Goal: Information Seeking & Learning: Learn about a topic

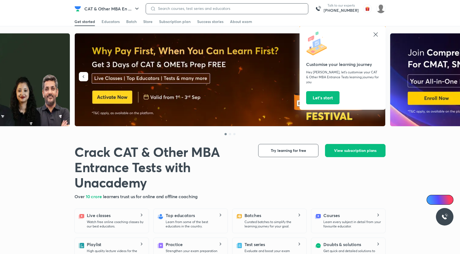
click at [168, 9] on input at bounding box center [230, 8] width 148 height 4
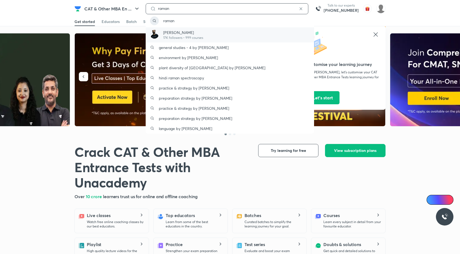
type input "raman"
click at [168, 39] on p "17K followers • 999 courses" at bounding box center [183, 37] width 40 height 5
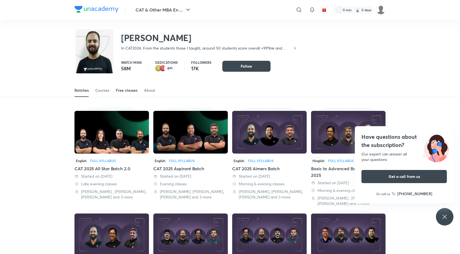
click at [129, 92] on div "Free classes" at bounding box center [127, 90] width 22 height 5
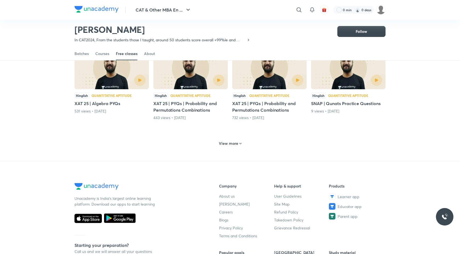
scroll to position [235, 0]
click at [230, 141] on h6 "View more" at bounding box center [228, 143] width 19 height 5
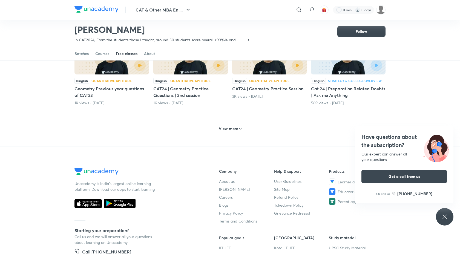
scroll to position [518, 0]
click at [227, 126] on h6 "View more" at bounding box center [228, 128] width 19 height 5
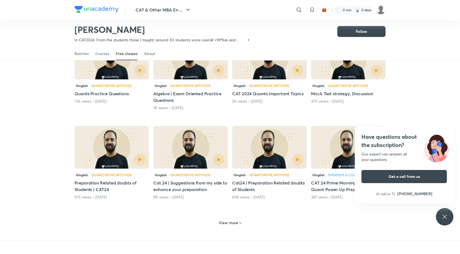
scroll to position [689, 0]
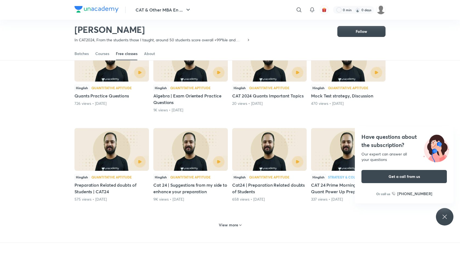
click at [234, 223] on h6 "View more" at bounding box center [228, 225] width 19 height 5
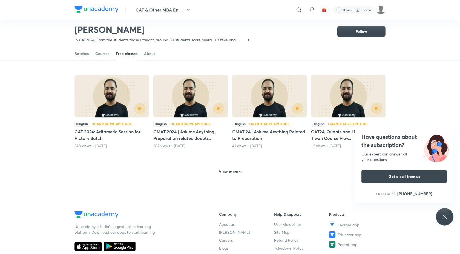
scroll to position [1012, 0]
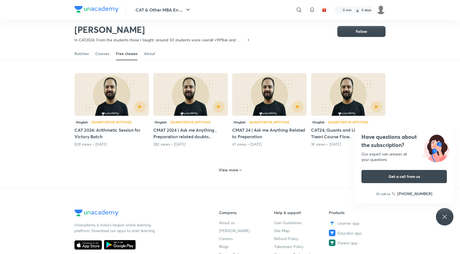
click at [232, 167] on h6 "View more" at bounding box center [228, 169] width 19 height 5
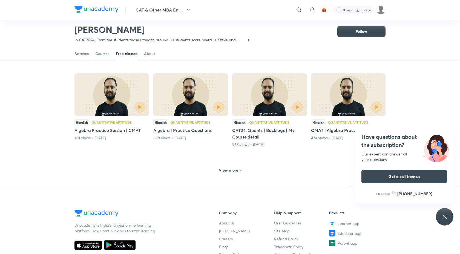
scroll to position [1278, 0]
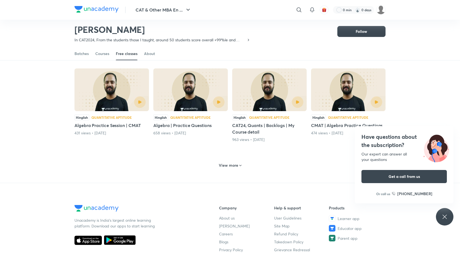
click at [229, 163] on h6 "View more" at bounding box center [228, 165] width 19 height 5
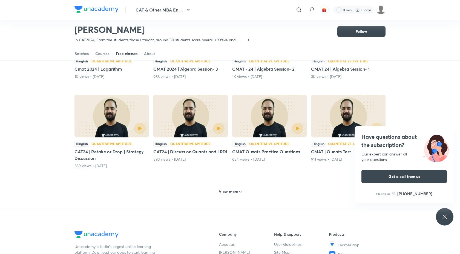
scroll to position [1507, 0]
click at [227, 184] on div "View more" at bounding box center [230, 191] width 311 height 14
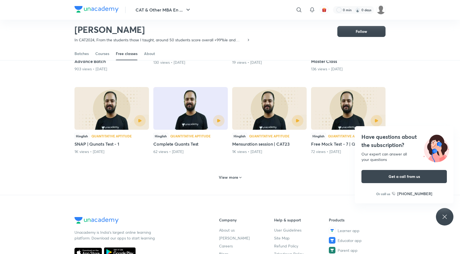
scroll to position [1776, 0]
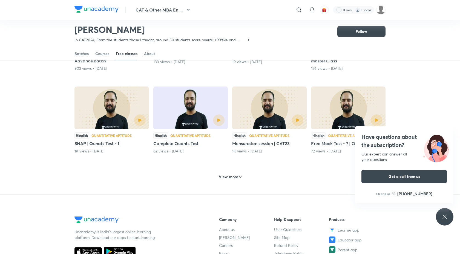
click at [229, 175] on div "View more" at bounding box center [230, 177] width 27 height 9
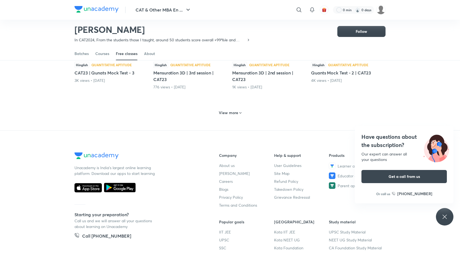
scroll to position [2108, 0]
click at [233, 110] on h6 "View more" at bounding box center [228, 112] width 19 height 5
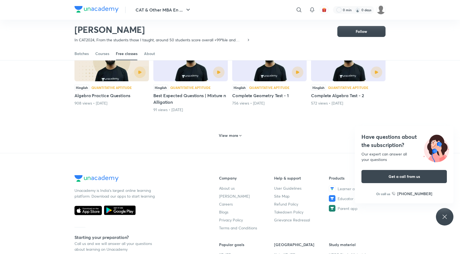
scroll to position [2357, 0]
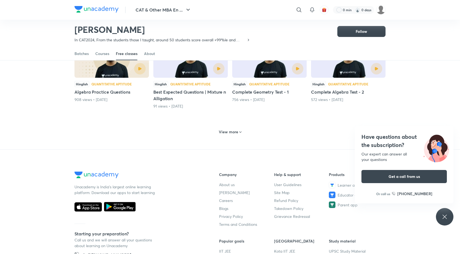
click at [229, 129] on h6 "View more" at bounding box center [228, 131] width 19 height 5
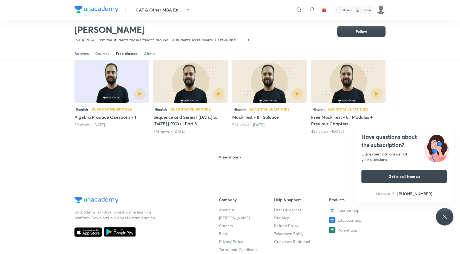
scroll to position [2601, 0]
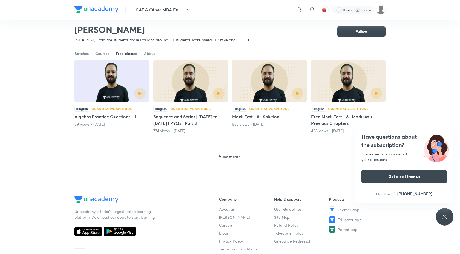
click at [229, 154] on h6 "View more" at bounding box center [228, 156] width 19 height 5
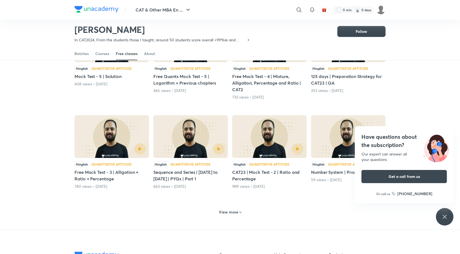
scroll to position [2823, 0]
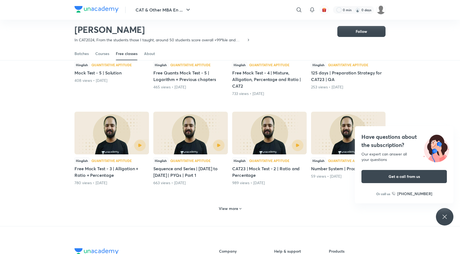
click at [227, 206] on div "View more" at bounding box center [230, 208] width 27 height 9
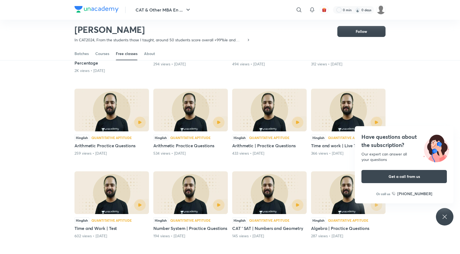
scroll to position [3072, 0]
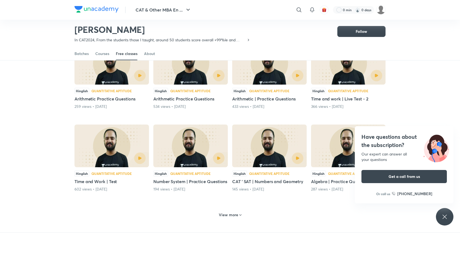
click at [229, 212] on h6 "View more" at bounding box center [228, 214] width 19 height 5
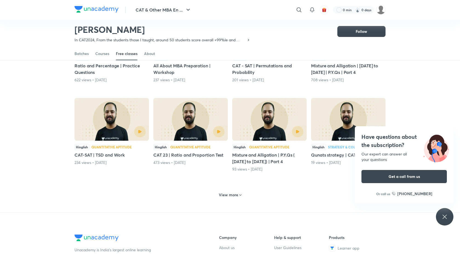
scroll to position [3388, 0]
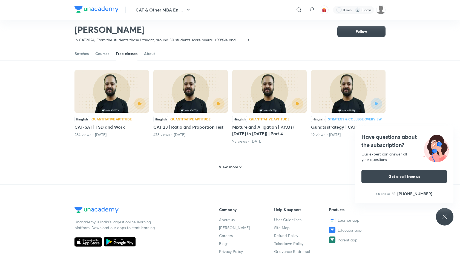
click at [225, 164] on h6 "View more" at bounding box center [228, 166] width 19 height 5
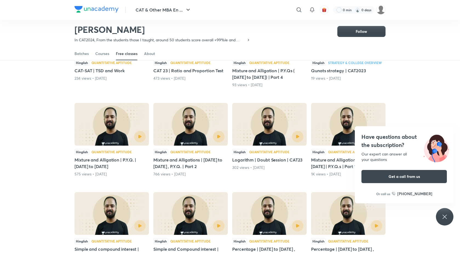
scroll to position [3624, 0]
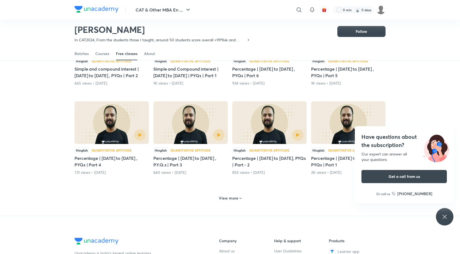
click at [232, 194] on div "View more" at bounding box center [230, 198] width 27 height 9
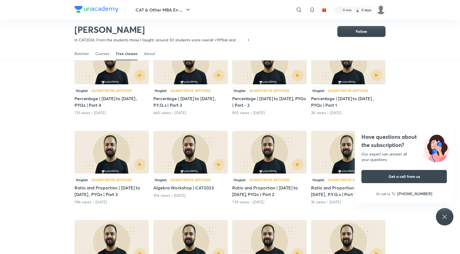
scroll to position [3684, 0]
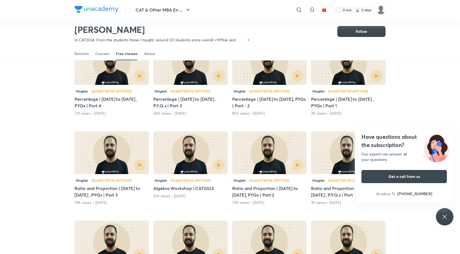
click at [444, 217] on icon at bounding box center [445, 217] width 7 height 7
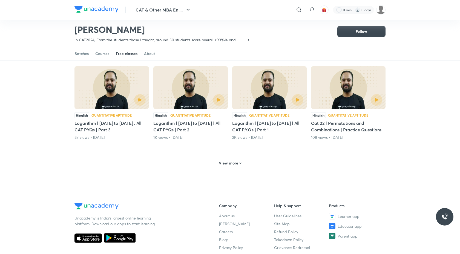
scroll to position [3928, 0]
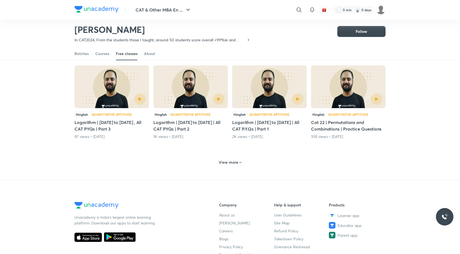
click at [220, 160] on h6 "View more" at bounding box center [228, 162] width 19 height 5
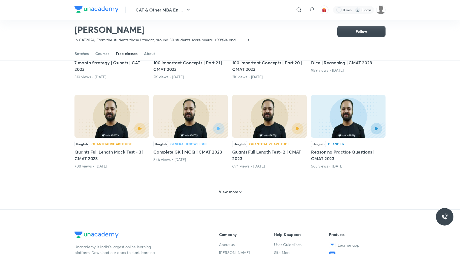
scroll to position [4167, 0]
click at [228, 190] on div "View more" at bounding box center [230, 192] width 27 height 9
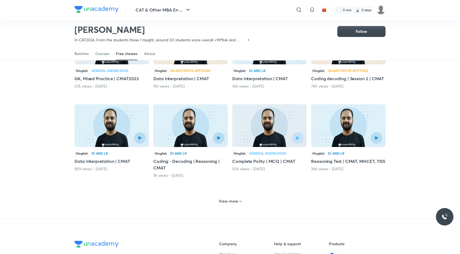
scroll to position [4420, 0]
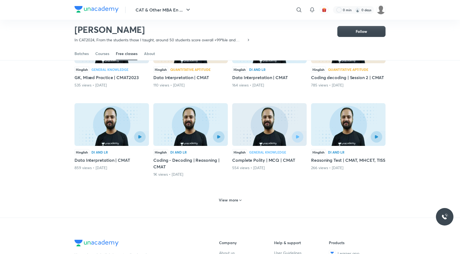
click at [229, 198] on h6 "View more" at bounding box center [228, 200] width 19 height 5
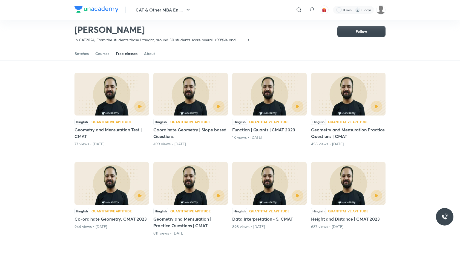
scroll to position [4661, 0]
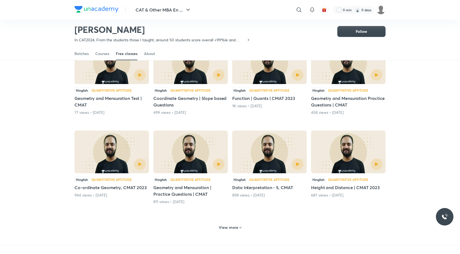
click at [234, 225] on h6 "View more" at bounding box center [228, 227] width 19 height 5
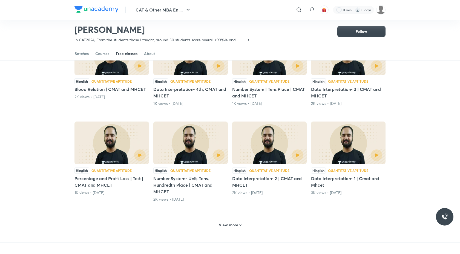
scroll to position [4944, 0]
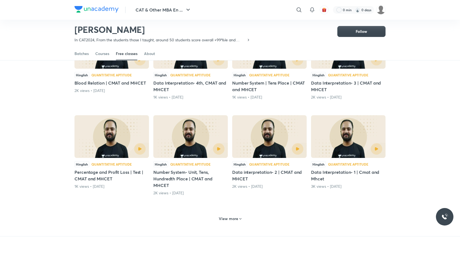
click at [230, 216] on h6 "View more" at bounding box center [228, 218] width 19 height 5
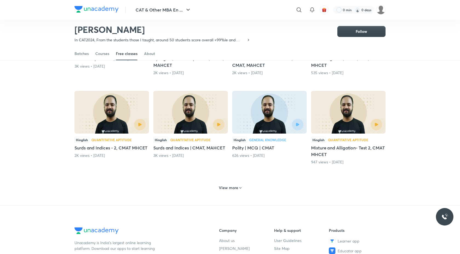
scroll to position [5245, 0]
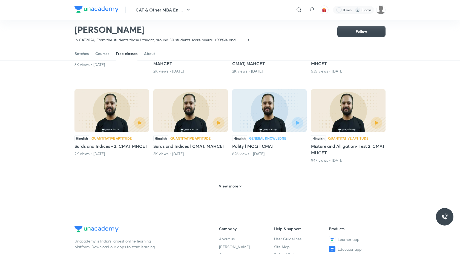
click at [233, 184] on h6 "View more" at bounding box center [228, 186] width 19 height 5
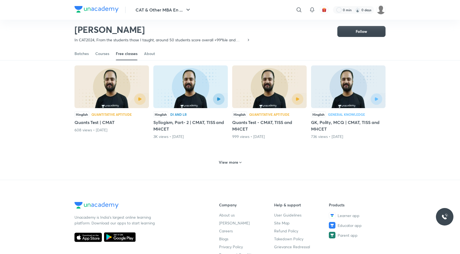
scroll to position [5540, 0]
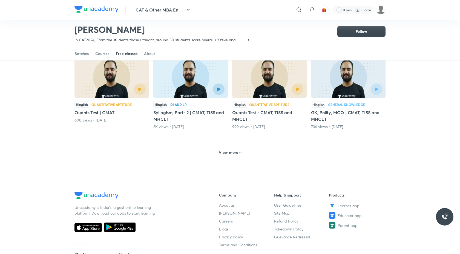
click at [228, 150] on h6 "View more" at bounding box center [228, 152] width 19 height 5
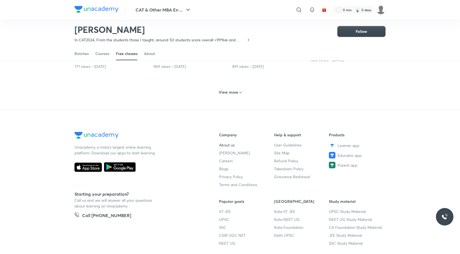
scroll to position [5867, 0]
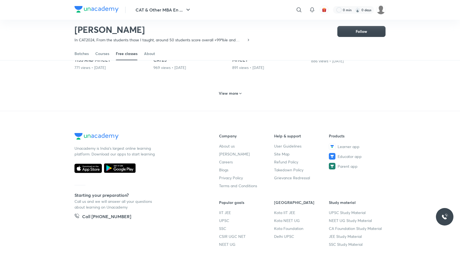
click at [226, 91] on h6 "View more" at bounding box center [228, 93] width 19 height 5
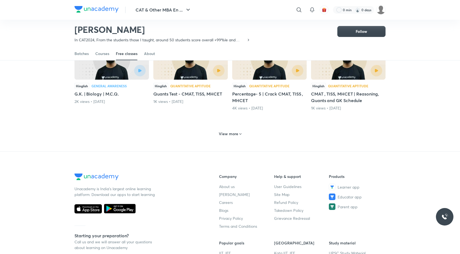
scroll to position [6095, 0]
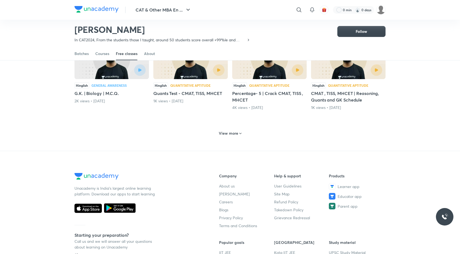
click at [228, 132] on div "View more" at bounding box center [230, 133] width 311 height 14
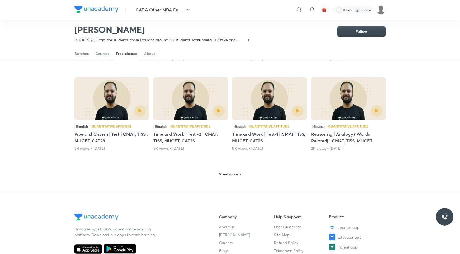
scroll to position [6322, 0]
click at [229, 172] on h6 "View more" at bounding box center [228, 174] width 19 height 5
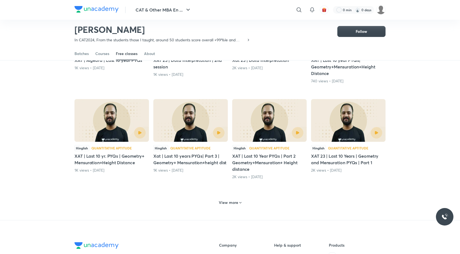
scroll to position [6575, 0]
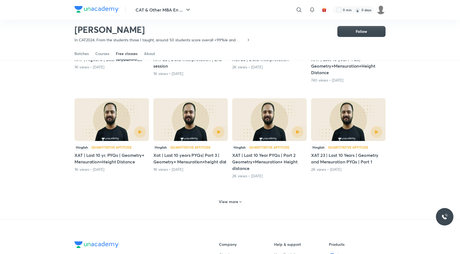
click at [230, 194] on div "View more" at bounding box center [230, 201] width 311 height 14
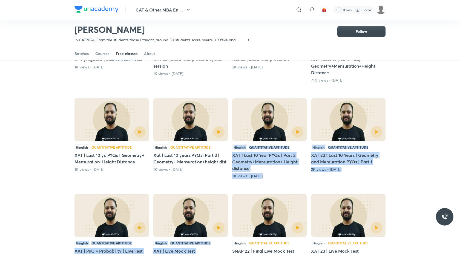
drag, startPoint x: 230, startPoint y: 190, endPoint x: 236, endPoint y: 90, distance: 100.4
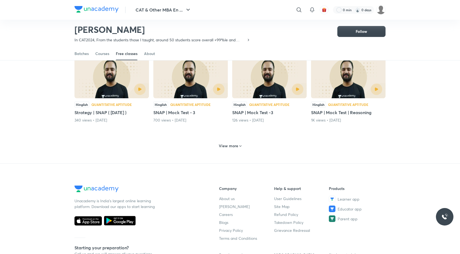
scroll to position [6900, 0]
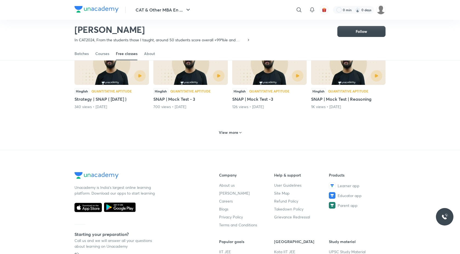
click at [219, 130] on h6 "View more" at bounding box center [228, 132] width 19 height 5
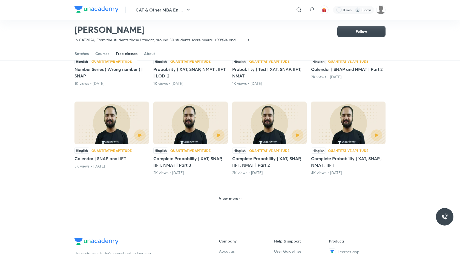
scroll to position [7107, 0]
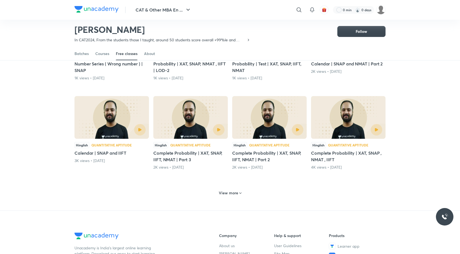
click at [226, 190] on div "View more" at bounding box center [230, 193] width 27 height 9
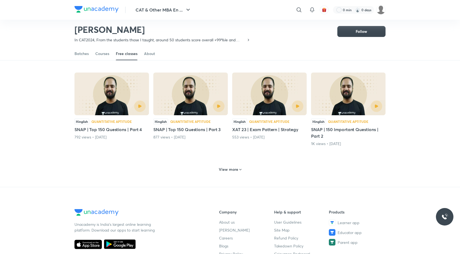
scroll to position [7399, 0]
click at [226, 165] on div "View more" at bounding box center [230, 169] width 27 height 9
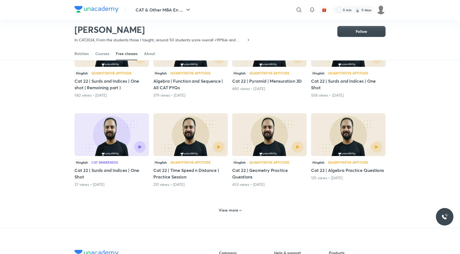
scroll to position [7630, 0]
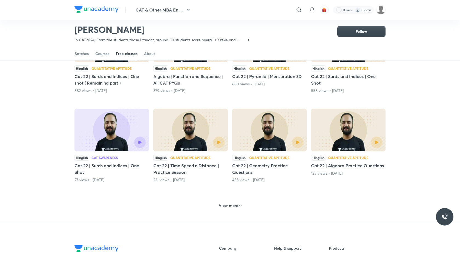
click at [231, 203] on h6 "View more" at bounding box center [228, 205] width 19 height 5
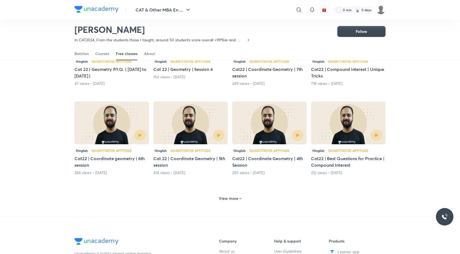
scroll to position [7906, 0]
click at [228, 196] on h6 "View more" at bounding box center [228, 198] width 19 height 5
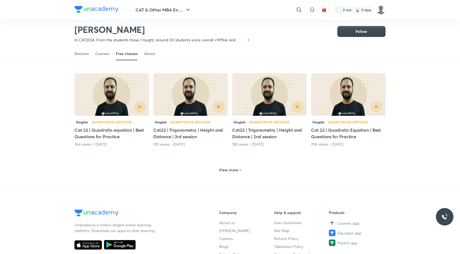
scroll to position [8203, 0]
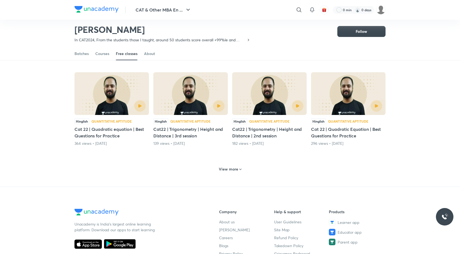
click at [229, 167] on h6 "View more" at bounding box center [228, 169] width 19 height 5
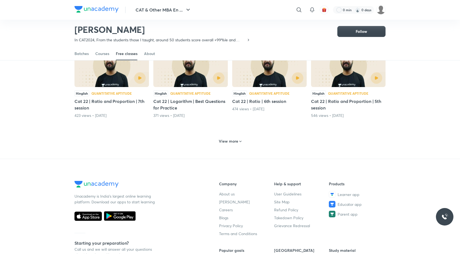
scroll to position [8499, 0]
click at [238, 138] on div "View more" at bounding box center [230, 141] width 27 height 9
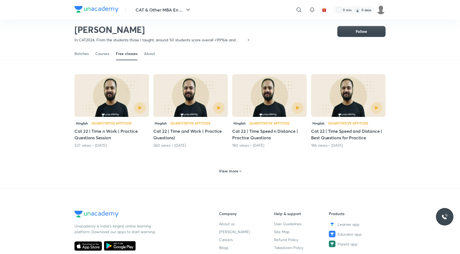
scroll to position [8738, 0]
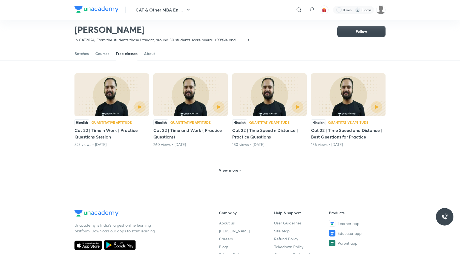
click at [226, 168] on h6 "View more" at bounding box center [228, 170] width 19 height 5
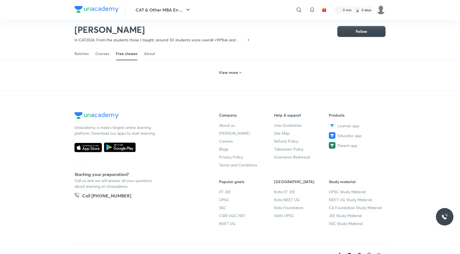
scroll to position [9098, 0]
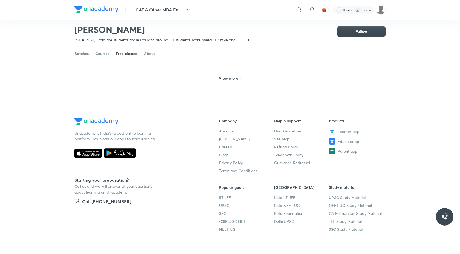
click at [231, 76] on h6 "View more" at bounding box center [228, 78] width 19 height 5
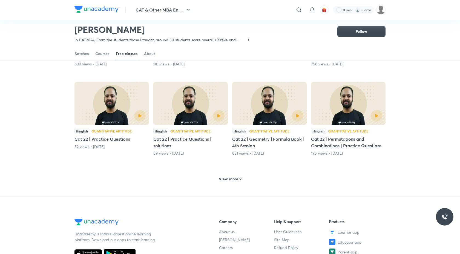
scroll to position [9269, 0]
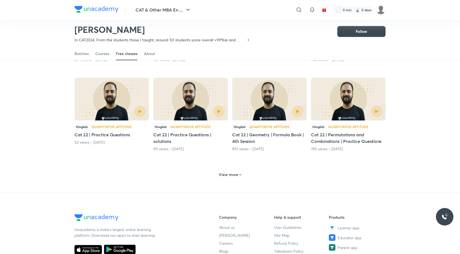
click at [224, 172] on h6 "View more" at bounding box center [228, 174] width 19 height 5
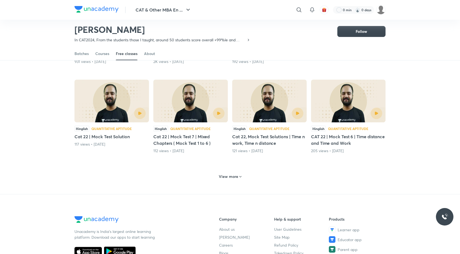
click at [226, 174] on h6 "View more" at bounding box center [228, 176] width 19 height 5
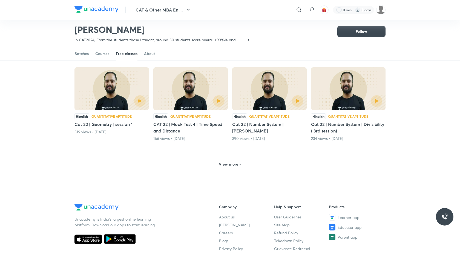
scroll to position [9815, 0]
click at [230, 161] on div "View more" at bounding box center [230, 164] width 27 height 9
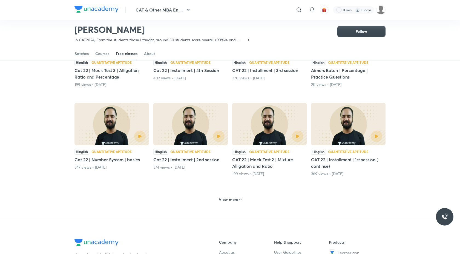
scroll to position [10049, 0]
click at [233, 196] on h6 "View more" at bounding box center [228, 198] width 19 height 5
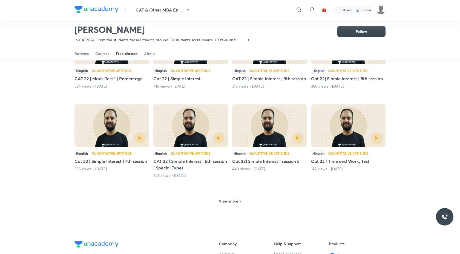
scroll to position [10309, 0]
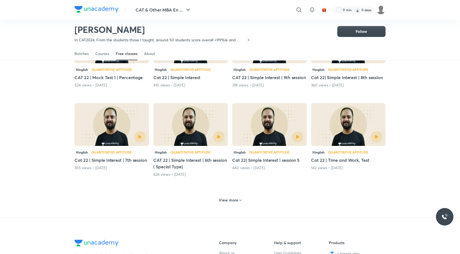
click at [226, 198] on h6 "View more" at bounding box center [228, 200] width 19 height 5
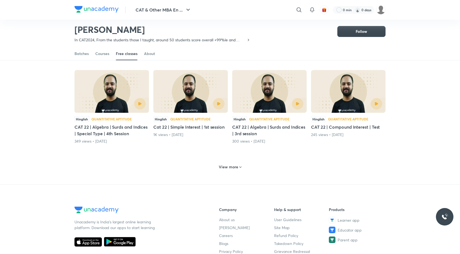
scroll to position [10621, 0]
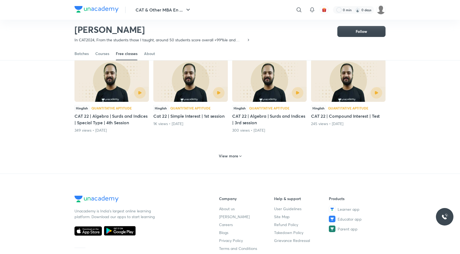
click at [229, 153] on h6 "View more" at bounding box center [228, 155] width 19 height 5
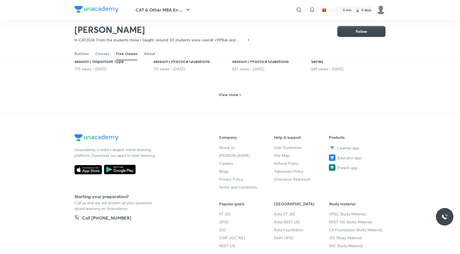
scroll to position [10937, 0]
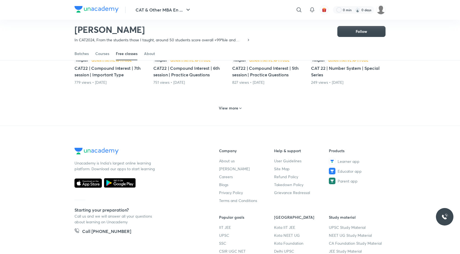
click at [232, 105] on h6 "View more" at bounding box center [228, 107] width 19 height 5
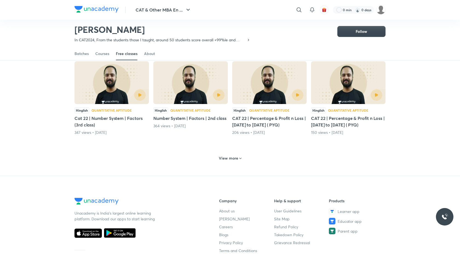
scroll to position [11172, 0]
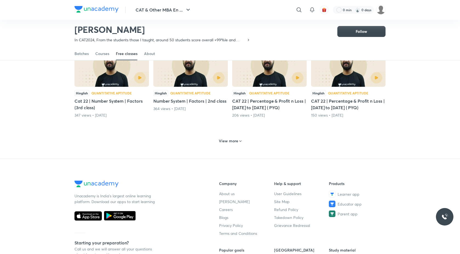
click at [230, 138] on h6 "View more" at bounding box center [228, 140] width 19 height 5
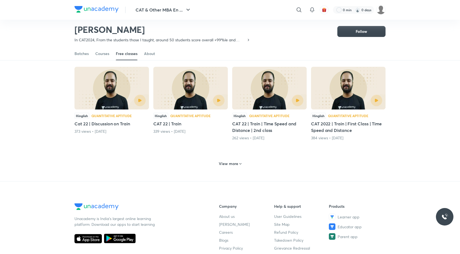
scroll to position [11417, 0]
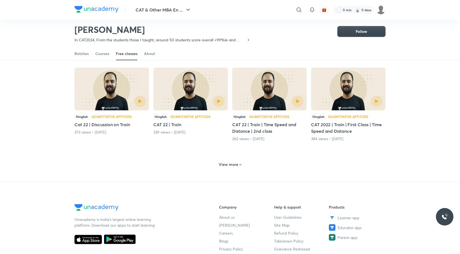
click at [233, 157] on div "View more" at bounding box center [230, 164] width 311 height 14
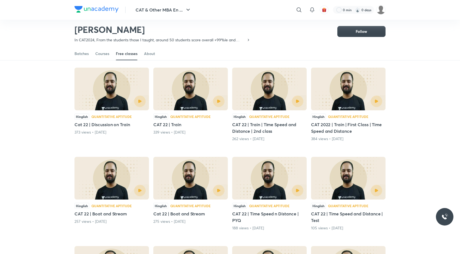
click at [233, 157] on img at bounding box center [269, 178] width 75 height 43
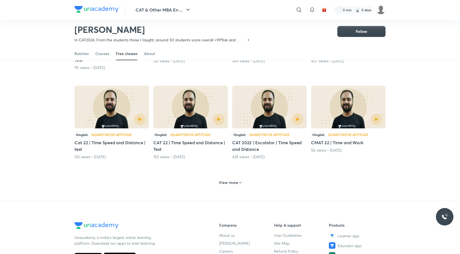
scroll to position [11667, 0]
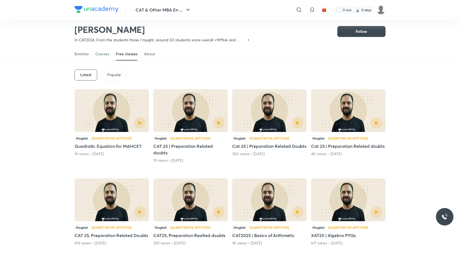
scroll to position [21, 0]
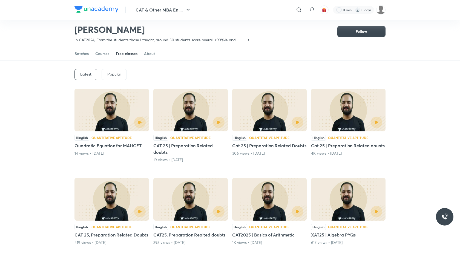
click at [103, 77] on div "Popular" at bounding box center [114, 74] width 25 height 11
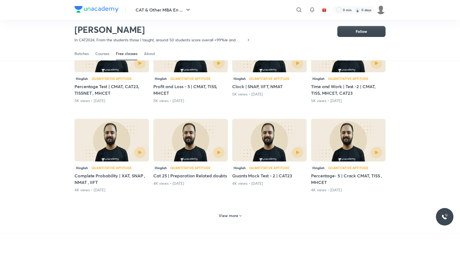
scroll to position [174, 0]
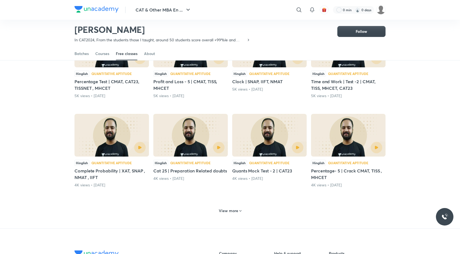
click at [223, 208] on h6 "View more" at bounding box center [228, 210] width 19 height 5
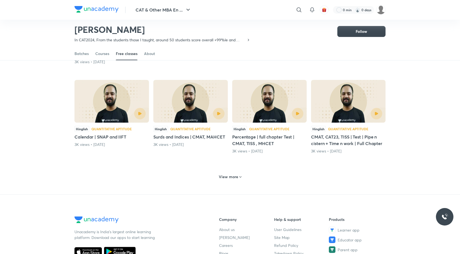
scroll to position [480, 0]
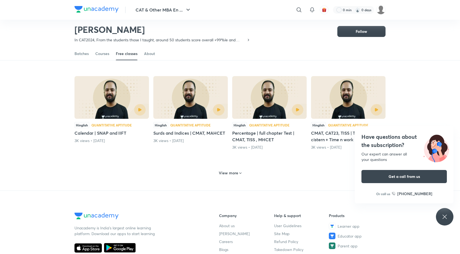
click at [228, 176] on h6 "View more" at bounding box center [228, 172] width 19 height 5
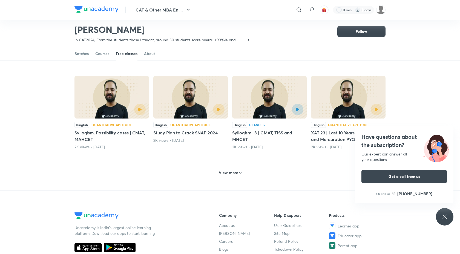
scroll to position [759, 0]
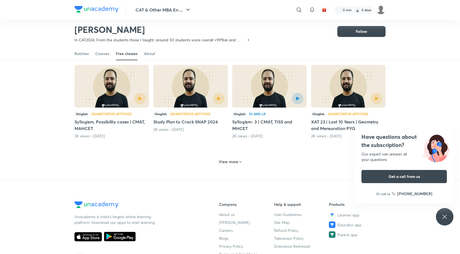
click at [231, 164] on h6 "View more" at bounding box center [228, 161] width 19 height 5
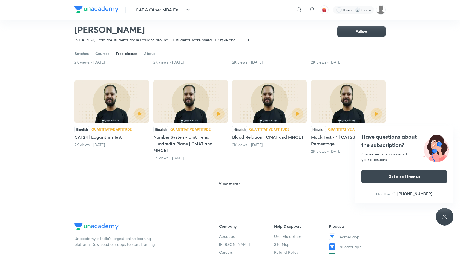
scroll to position [1011, 0]
click at [234, 190] on div "View more" at bounding box center [230, 183] width 311 height 14
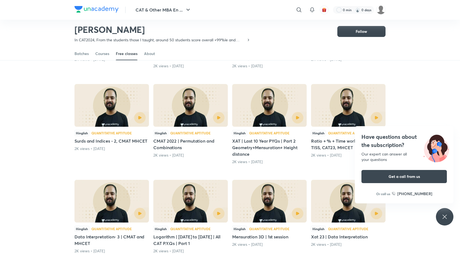
scroll to position [1196, 0]
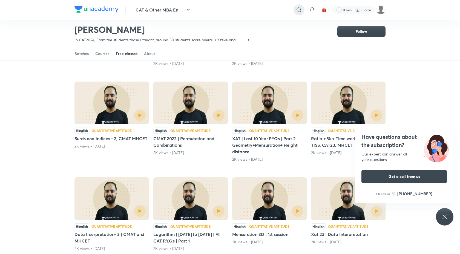
click at [297, 7] on icon at bounding box center [299, 10] width 7 height 7
click at [270, 15] on div at bounding box center [230, 127] width 460 height 254
click at [243, 13] on input "Pr" at bounding box center [257, 9] width 76 height 15
type input "Profit and lss raman"
click at [238, 10] on div "profit and lss raman" at bounding box center [230, 127] width 460 height 254
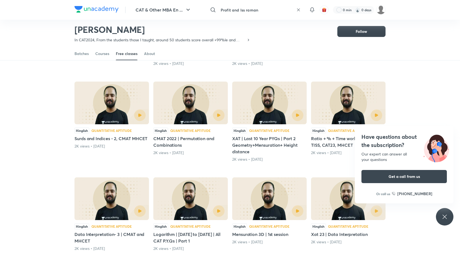
click at [239, 10] on input "Profit and lss raman" at bounding box center [257, 9] width 76 height 15
click at [240, 10] on div "profit and lss raman" at bounding box center [230, 127] width 460 height 254
click at [240, 10] on input "Profit and lss raman" at bounding box center [257, 9] width 76 height 15
type input "Profit and loss raman"
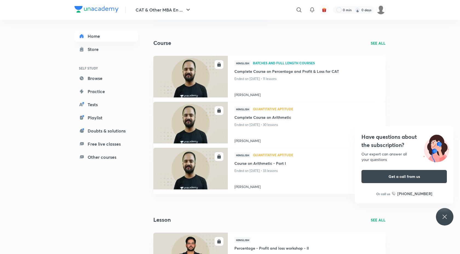
scroll to position [111, 0]
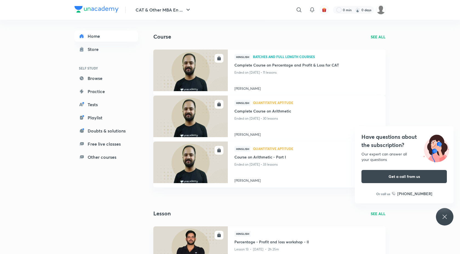
click at [378, 37] on p "SEE ALL" at bounding box center [378, 37] width 15 height 6
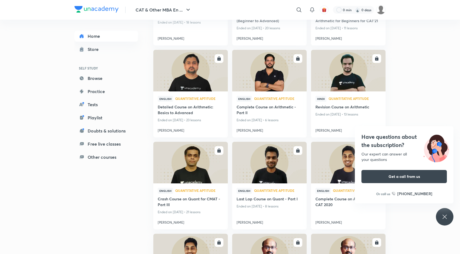
scroll to position [1833, 0]
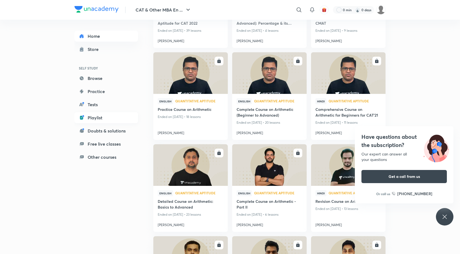
click at [116, 118] on link "Playlist" at bounding box center [107, 117] width 64 height 11
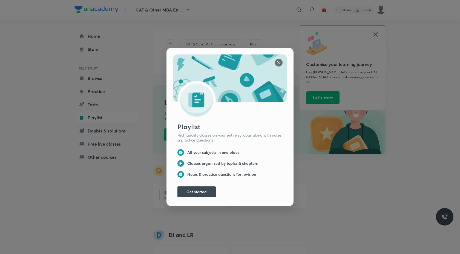
click at [348, 122] on div "Playlist High quality classes on your entire syllabus along with notes & practi…" at bounding box center [230, 127] width 460 height 254
click at [379, 33] on div "Playlist High quality classes on your entire syllabus along with notes & practi…" at bounding box center [230, 127] width 460 height 254
click at [279, 61] on img at bounding box center [279, 63] width 8 height 8
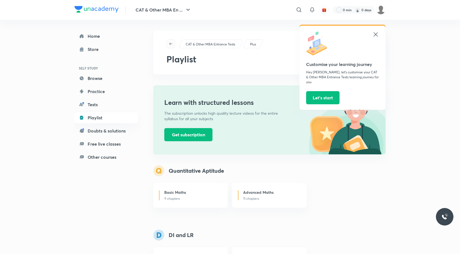
click at [171, 45] on icon "button" at bounding box center [171, 44] width 4 height 4
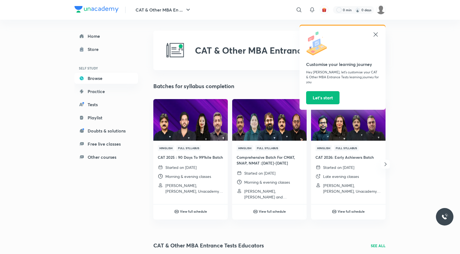
click at [302, 9] on div "​ Customise your learning journey Hey Abhishek, let’s customise your CAT & Othe…" at bounding box center [295, 9] width 182 height 13
click at [297, 9] on icon at bounding box center [299, 10] width 7 height 7
click at [250, 34] on p "17.2K followers • 999 courses" at bounding box center [253, 32] width 42 height 5
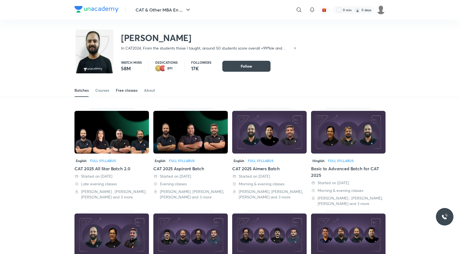
click at [125, 92] on div "Free classes" at bounding box center [127, 90] width 22 height 5
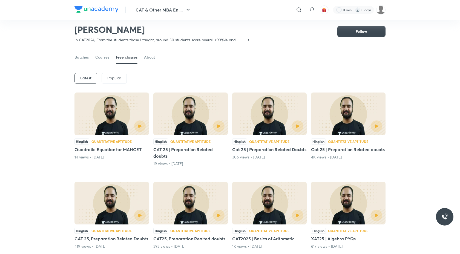
scroll to position [17, 0]
click at [84, 74] on div "Latest" at bounding box center [86, 78] width 23 height 11
click at [105, 78] on div "Popular" at bounding box center [114, 78] width 25 height 11
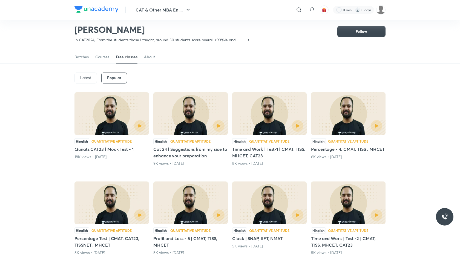
click at [83, 79] on p "Latest" at bounding box center [85, 78] width 11 height 4
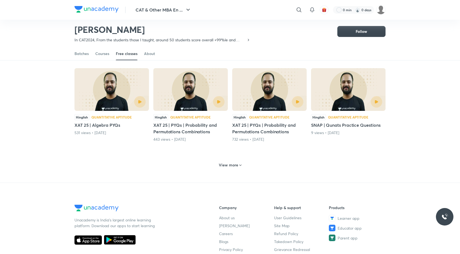
scroll to position [203, 0]
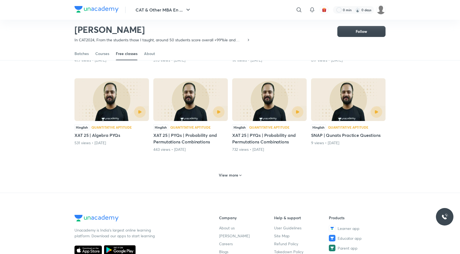
click at [229, 173] on h6 "View more" at bounding box center [228, 175] width 19 height 5
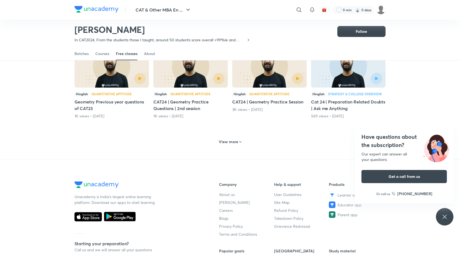
scroll to position [507, 0]
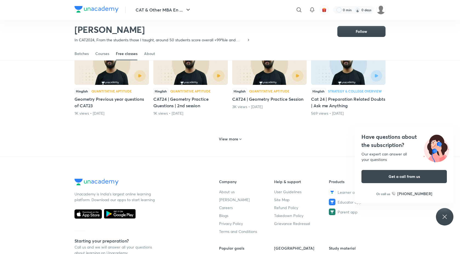
click at [230, 136] on h6 "View more" at bounding box center [228, 138] width 19 height 5
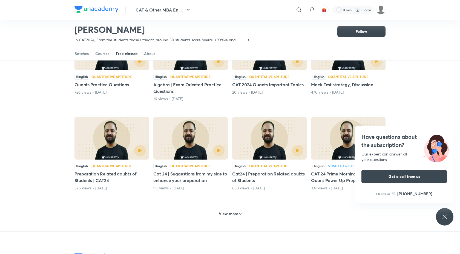
scroll to position [707, 0]
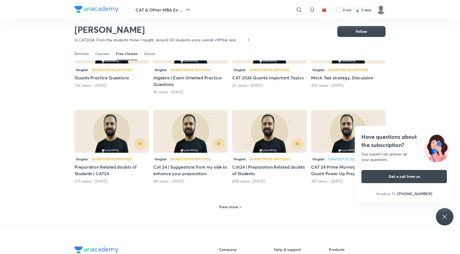
click at [229, 204] on h6 "View more" at bounding box center [228, 206] width 19 height 5
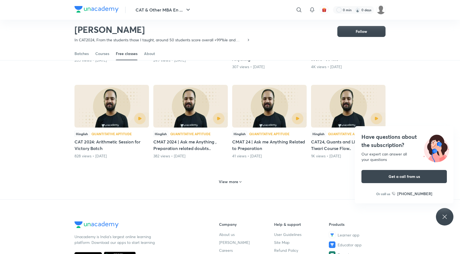
scroll to position [1016, 0]
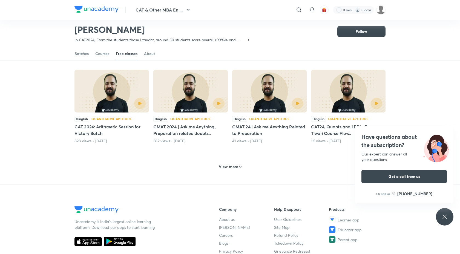
click at [231, 164] on h6 "View more" at bounding box center [228, 166] width 19 height 5
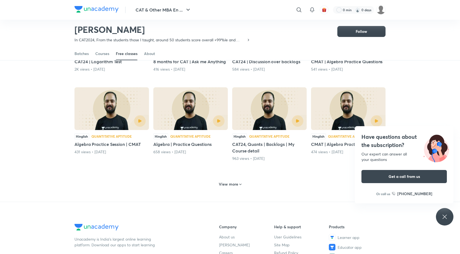
scroll to position [1307, 0]
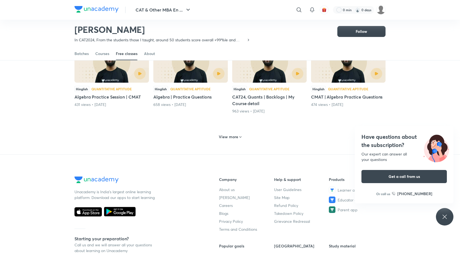
click at [233, 134] on h6 "View more" at bounding box center [228, 136] width 19 height 5
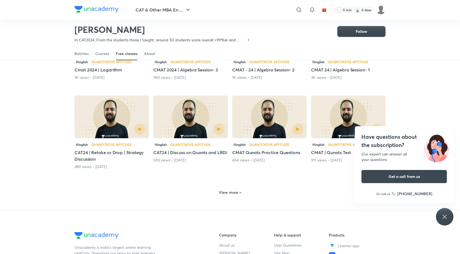
scroll to position [1508, 0]
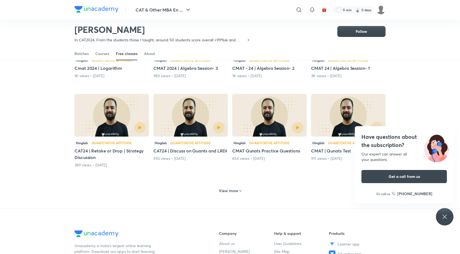
click at [230, 188] on h6 "View more" at bounding box center [228, 190] width 19 height 5
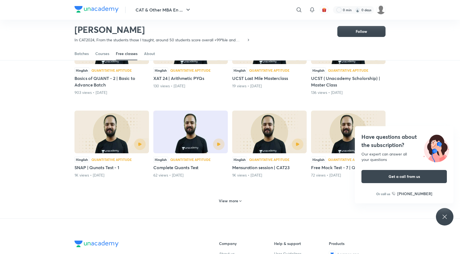
scroll to position [1752, 0]
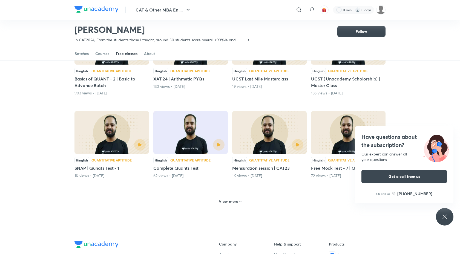
click at [229, 199] on h6 "View more" at bounding box center [228, 201] width 19 height 5
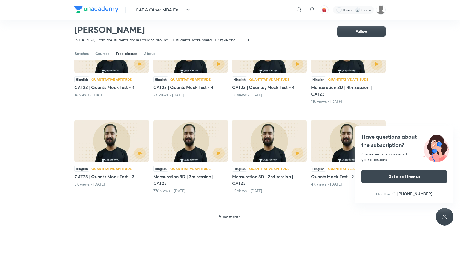
scroll to position [2006, 0]
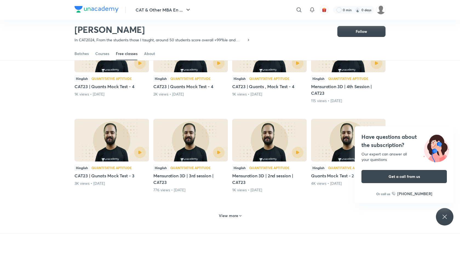
click at [227, 213] on h6 "View more" at bounding box center [228, 215] width 19 height 5
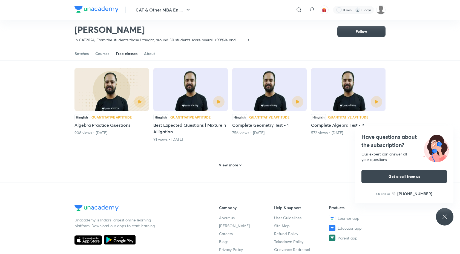
scroll to position [2325, 0]
click at [226, 157] on div "View more" at bounding box center [230, 164] width 311 height 14
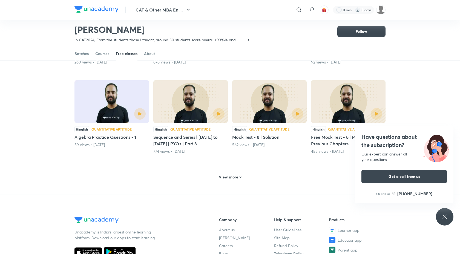
scroll to position [2584, 0]
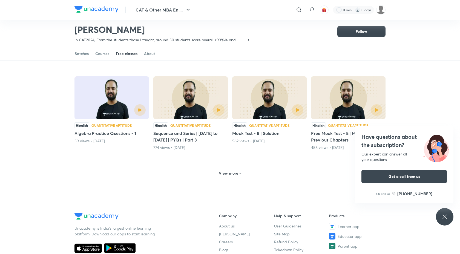
click at [234, 170] on div "View more" at bounding box center [230, 173] width 27 height 9
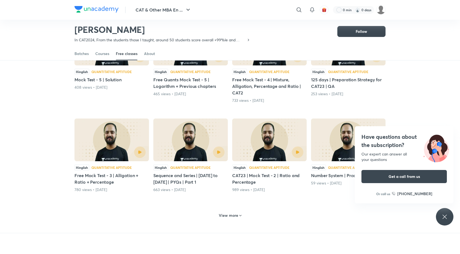
scroll to position [2818, 0]
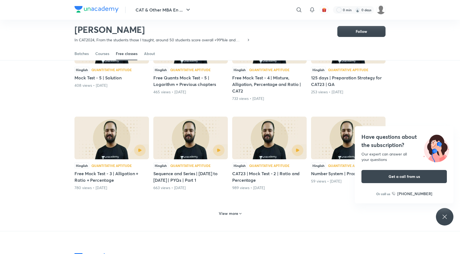
click at [231, 211] on h6 "View more" at bounding box center [228, 213] width 19 height 5
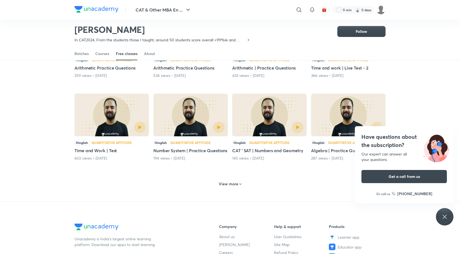
scroll to position [3105, 0]
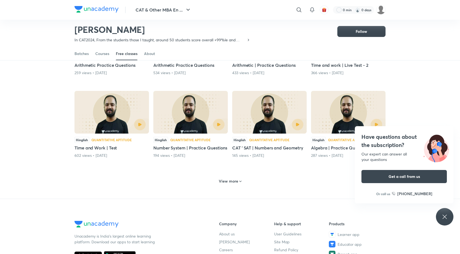
click at [233, 179] on div "View more" at bounding box center [230, 181] width 27 height 9
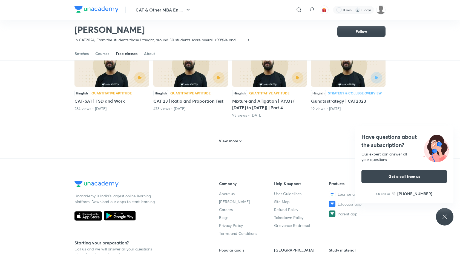
scroll to position [3425, 0]
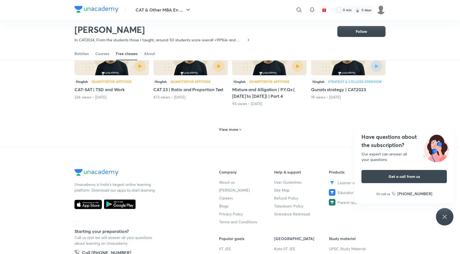
click at [232, 125] on div "View more" at bounding box center [230, 129] width 27 height 9
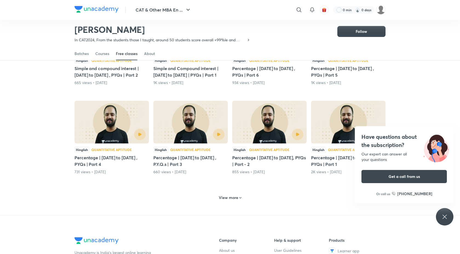
scroll to position [3633, 0]
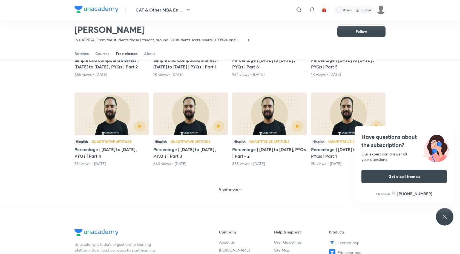
click at [229, 182] on div "View more" at bounding box center [230, 189] width 311 height 14
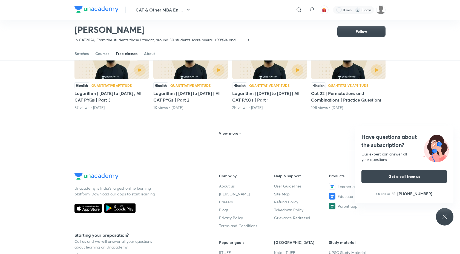
scroll to position [3962, 0]
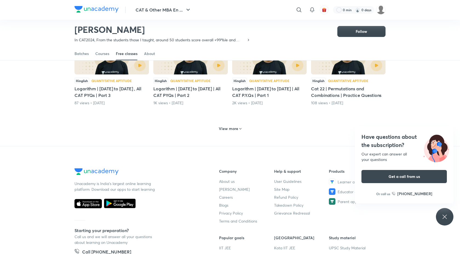
click at [229, 125] on div "View more" at bounding box center [230, 128] width 27 height 9
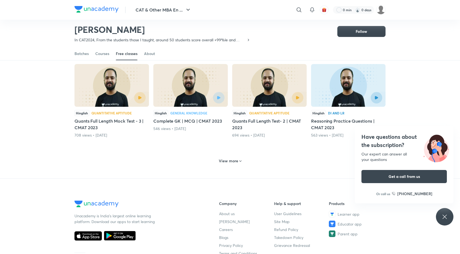
scroll to position [4202, 0]
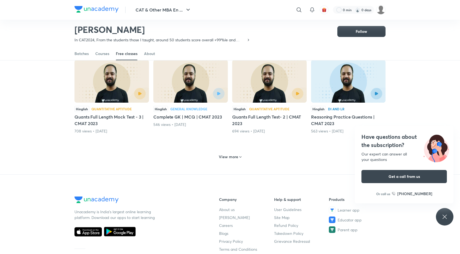
click at [226, 154] on h6 "View more" at bounding box center [228, 156] width 19 height 5
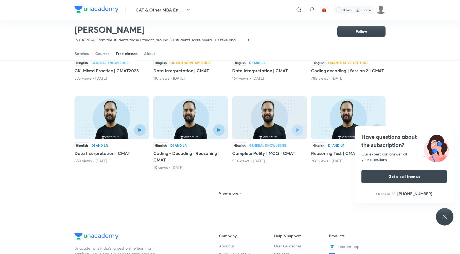
scroll to position [4441, 0]
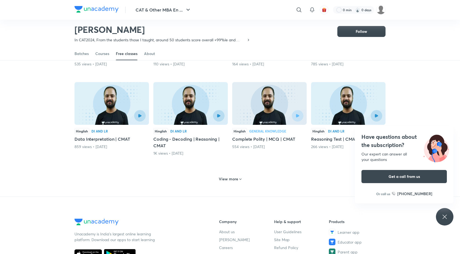
click at [229, 175] on div "View more" at bounding box center [230, 179] width 27 height 9
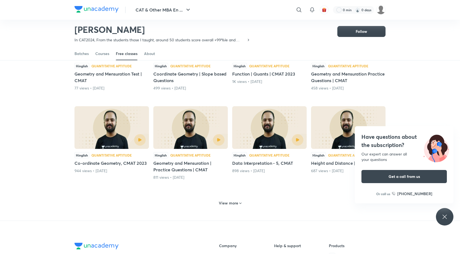
scroll to position [4695, 0]
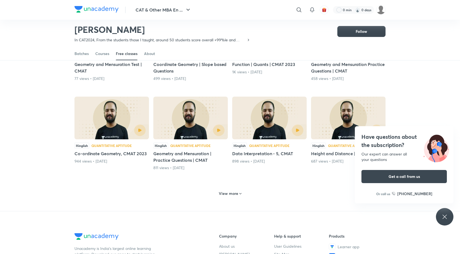
click at [229, 190] on div "View more" at bounding box center [230, 193] width 27 height 9
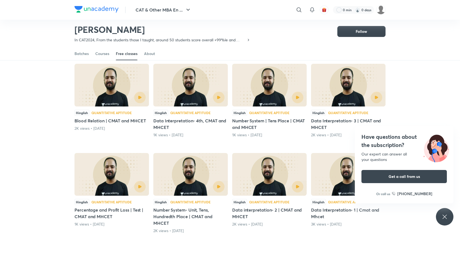
scroll to position [4953, 0]
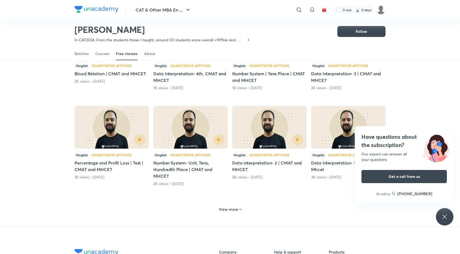
click at [230, 207] on h6 "View more" at bounding box center [228, 209] width 19 height 5
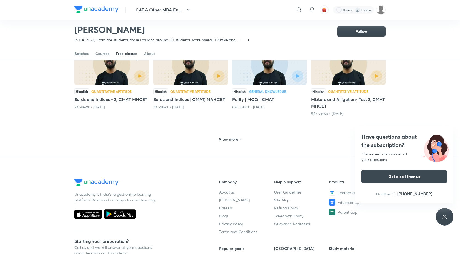
scroll to position [5293, 0]
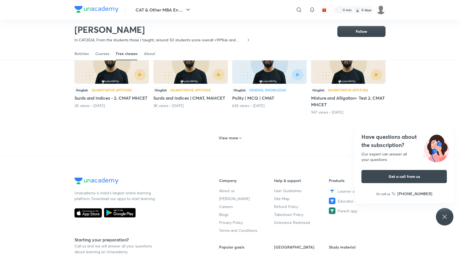
click at [231, 136] on div "View more" at bounding box center [230, 138] width 27 height 9
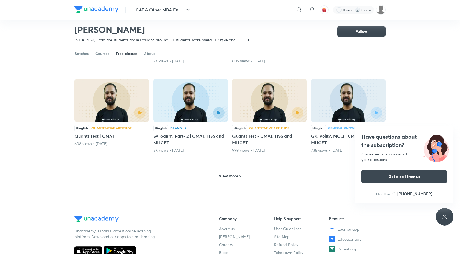
scroll to position [5518, 0]
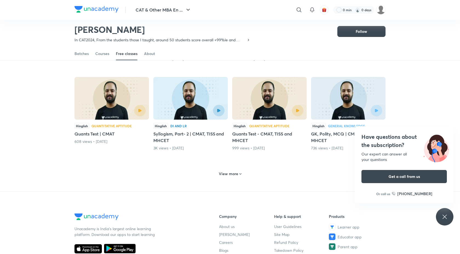
click at [229, 171] on div "View more" at bounding box center [230, 174] width 27 height 9
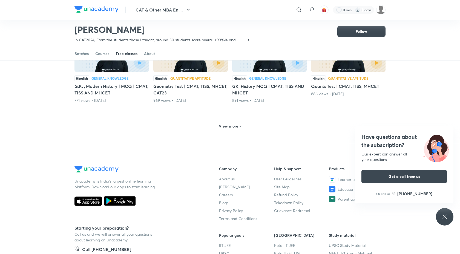
scroll to position [5836, 0]
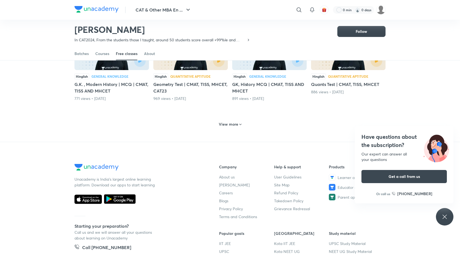
click at [230, 122] on h6 "View more" at bounding box center [228, 124] width 19 height 5
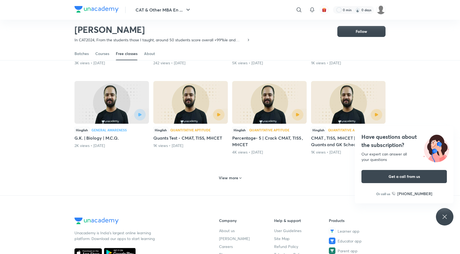
scroll to position [6049, 0]
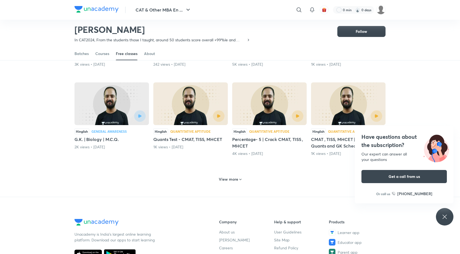
click at [236, 177] on h6 "View more" at bounding box center [228, 179] width 19 height 5
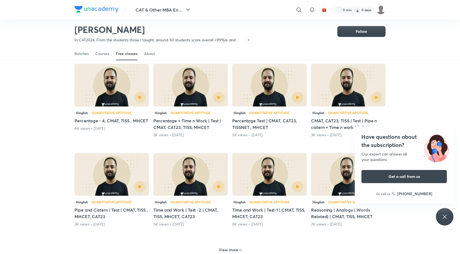
scroll to position [6260, 0]
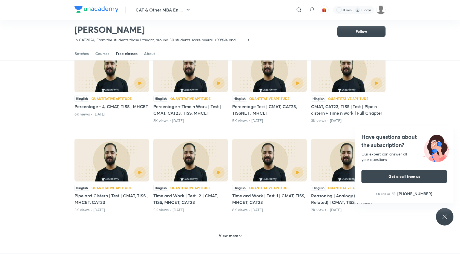
click at [230, 228] on div "View more" at bounding box center [230, 235] width 311 height 14
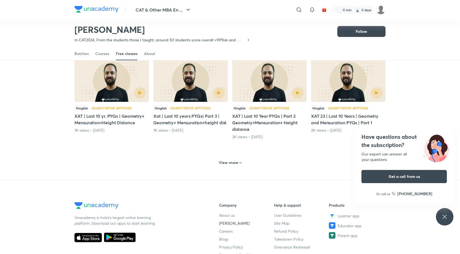
scroll to position [6624, 0]
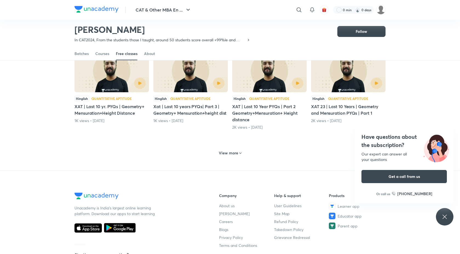
click at [229, 152] on div "View more" at bounding box center [230, 153] width 311 height 14
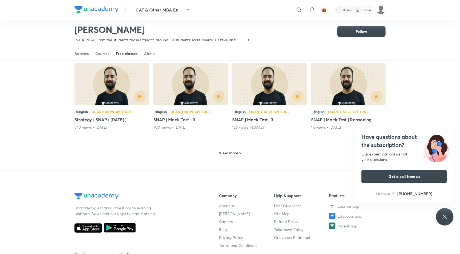
scroll to position [6893, 0]
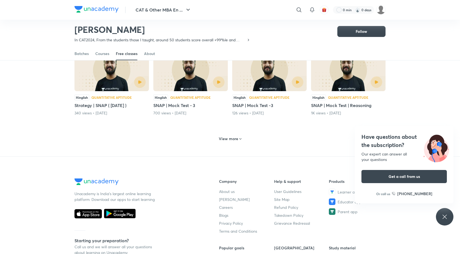
click at [231, 136] on h6 "View more" at bounding box center [228, 138] width 19 height 5
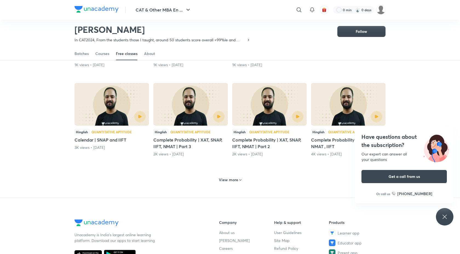
scroll to position [7135, 0]
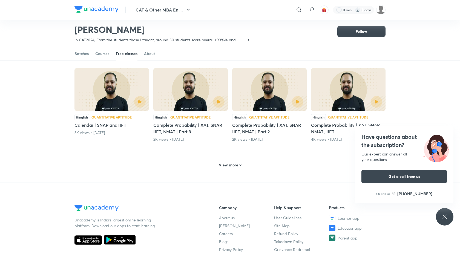
click at [233, 161] on div "View more" at bounding box center [230, 165] width 27 height 9
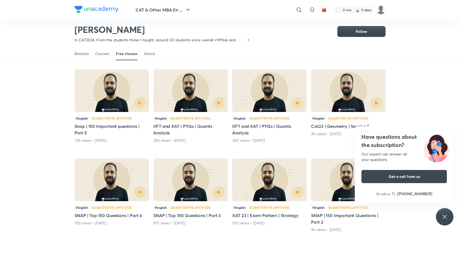
scroll to position [7381, 0]
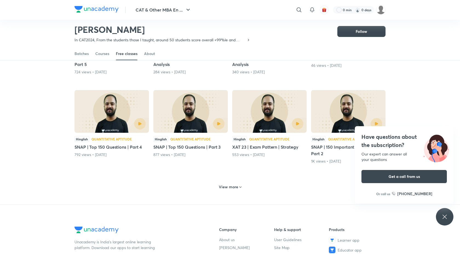
click at [233, 184] on h6 "View more" at bounding box center [228, 186] width 19 height 5
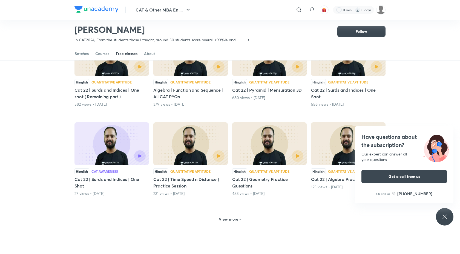
scroll to position [7617, 0]
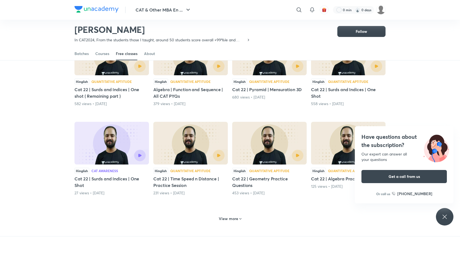
click at [233, 216] on h6 "View more" at bounding box center [228, 218] width 19 height 5
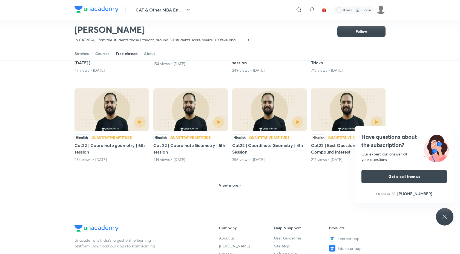
click at [231, 181] on div "View more" at bounding box center [230, 185] width 27 height 9
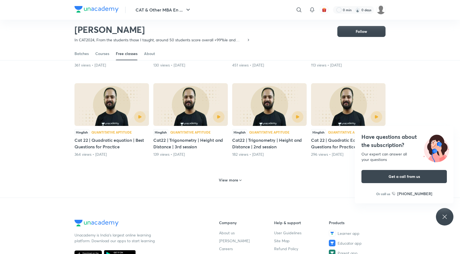
scroll to position [8203, 0]
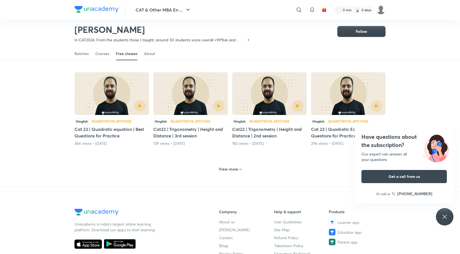
click at [227, 168] on div "View more" at bounding box center [230, 169] width 311 height 14
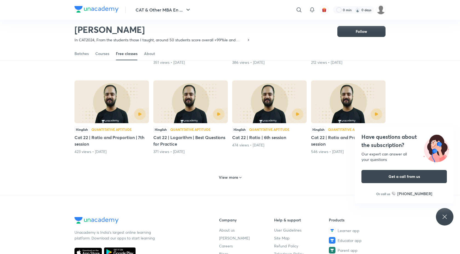
scroll to position [8462, 0]
click at [227, 175] on h6 "View more" at bounding box center [228, 177] width 19 height 5
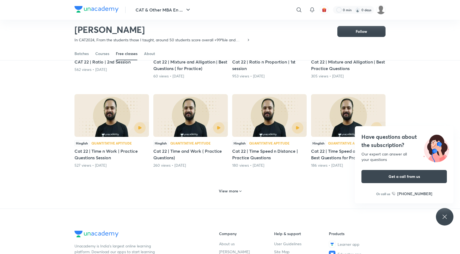
scroll to position [8717, 0]
click at [231, 188] on h6 "View more" at bounding box center [228, 190] width 19 height 5
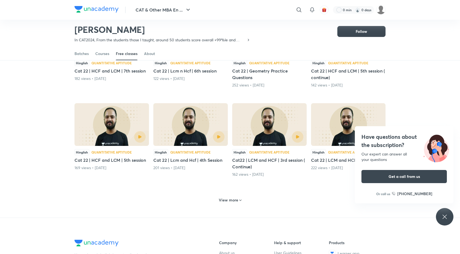
scroll to position [8978, 0]
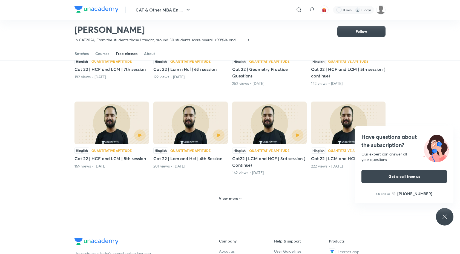
click at [230, 196] on h6 "View more" at bounding box center [228, 198] width 19 height 5
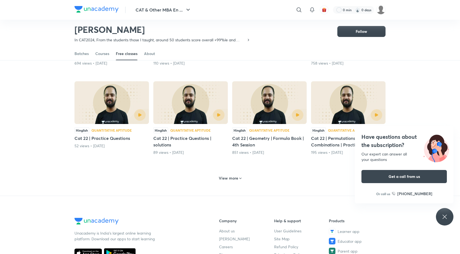
scroll to position [9271, 0]
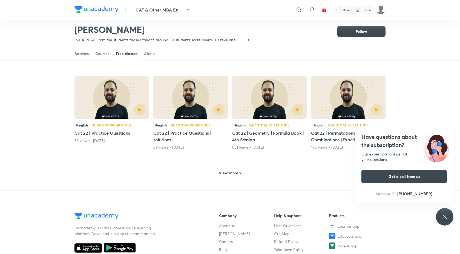
click at [231, 171] on div "View more" at bounding box center [230, 173] width 311 height 14
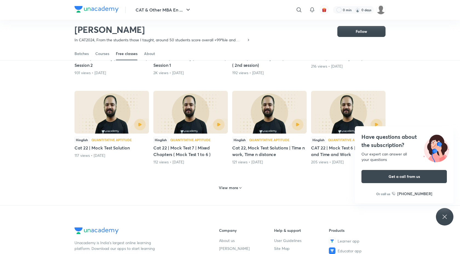
scroll to position [9505, 0]
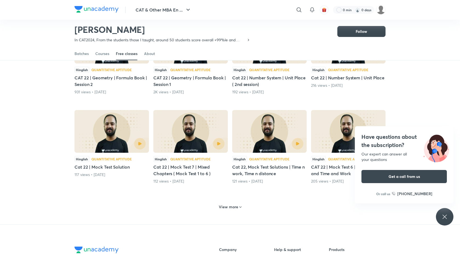
click at [235, 204] on h6 "View more" at bounding box center [228, 206] width 19 height 5
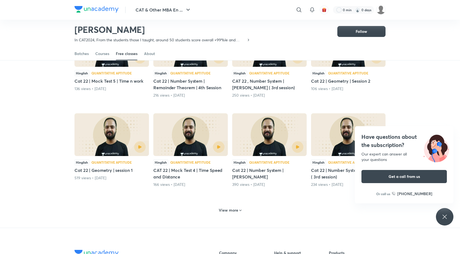
scroll to position [9773, 0]
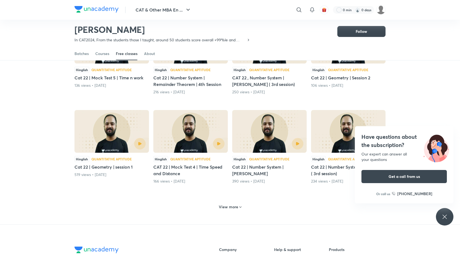
click at [233, 204] on h6 "View more" at bounding box center [228, 206] width 19 height 5
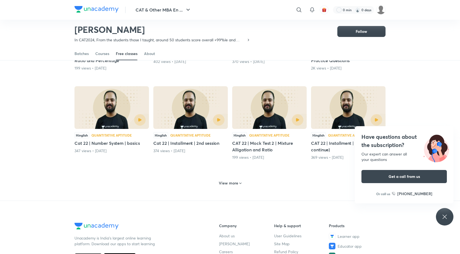
scroll to position [10064, 0]
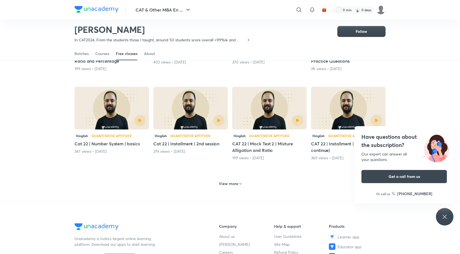
click at [235, 181] on h6 "View more" at bounding box center [228, 183] width 19 height 5
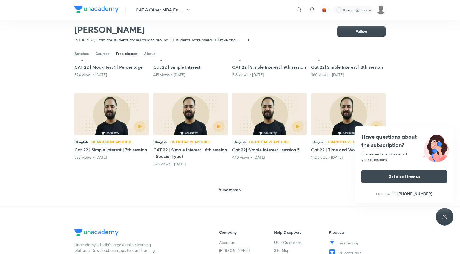
scroll to position [10320, 0]
click at [234, 187] on h6 "View more" at bounding box center [228, 189] width 19 height 5
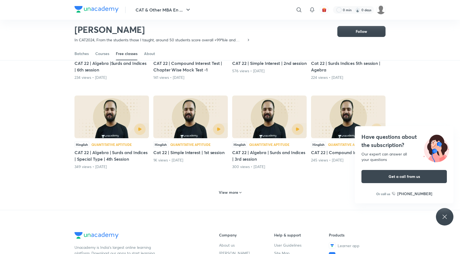
click at [233, 190] on h6 "View more" at bounding box center [228, 192] width 19 height 5
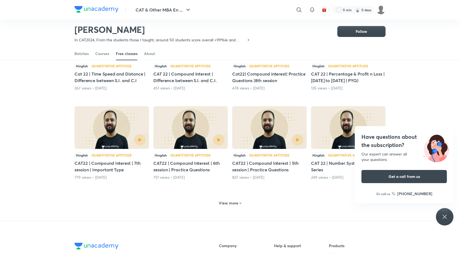
scroll to position [10841, 0]
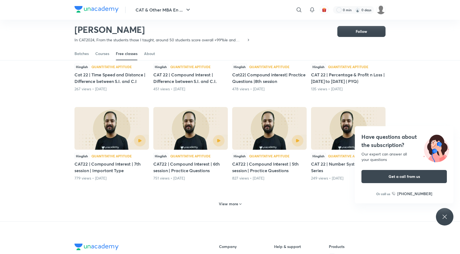
click at [233, 201] on h6 "View more" at bounding box center [228, 203] width 19 height 5
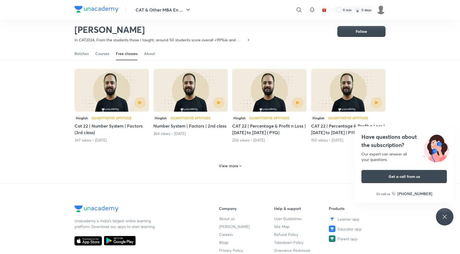
scroll to position [11147, 0]
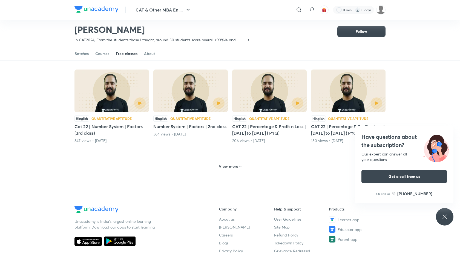
click at [236, 166] on div "View more" at bounding box center [230, 166] width 311 height 14
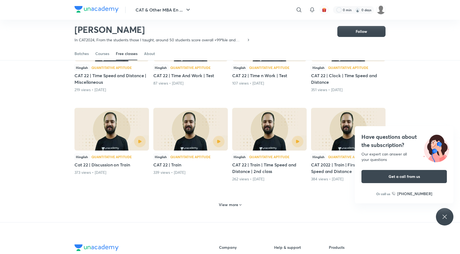
scroll to position [11375, 0]
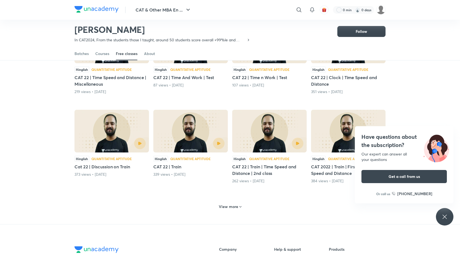
click at [230, 203] on div "View more" at bounding box center [230, 207] width 27 height 9
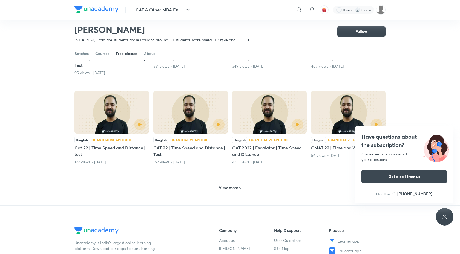
scroll to position [11663, 0]
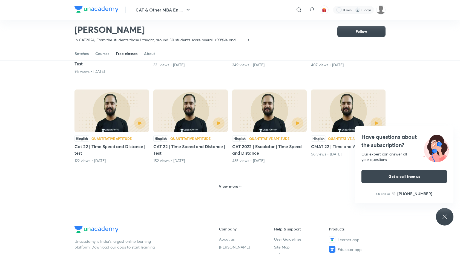
click at [232, 184] on h6 "View more" at bounding box center [228, 186] width 19 height 5
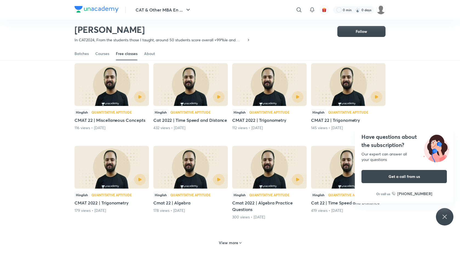
scroll to position [11862, 0]
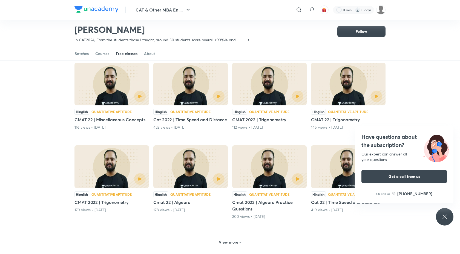
click at [228, 240] on h6 "View more" at bounding box center [228, 242] width 19 height 5
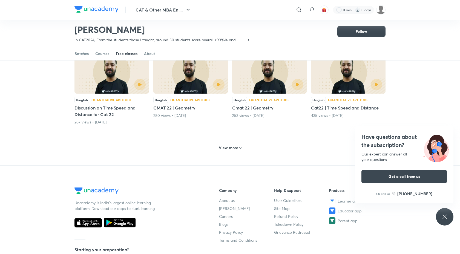
scroll to position [12215, 0]
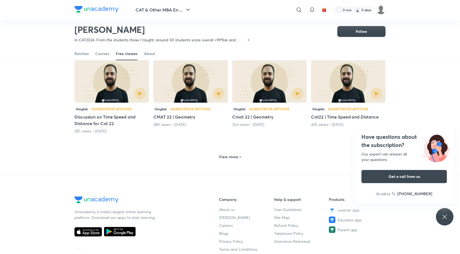
click at [232, 154] on h6 "View more" at bounding box center [228, 156] width 19 height 5
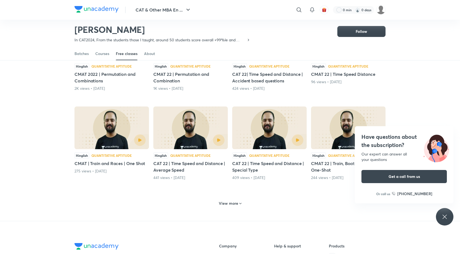
scroll to position [12438, 0]
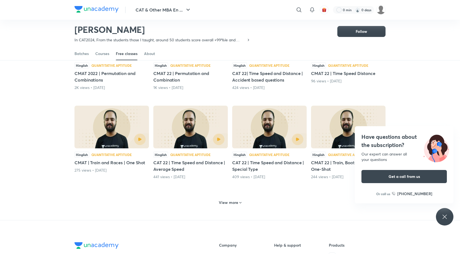
click at [234, 201] on div "View more" at bounding box center [230, 202] width 311 height 14
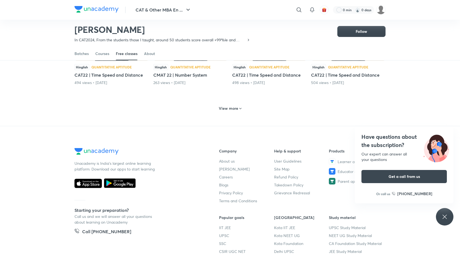
scroll to position [12793, 0]
click at [229, 109] on div "View more" at bounding box center [230, 108] width 311 height 14
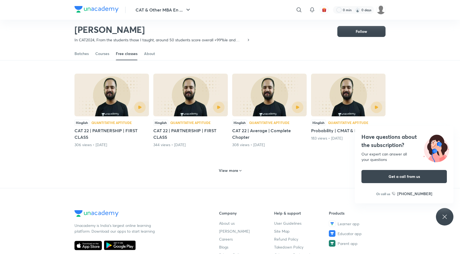
scroll to position [13017, 0]
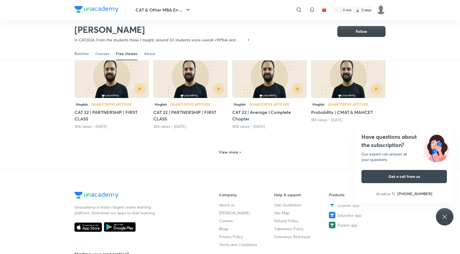
click at [238, 148] on div "View more" at bounding box center [230, 152] width 27 height 9
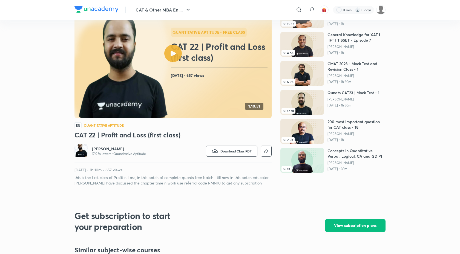
scroll to position [34, 0]
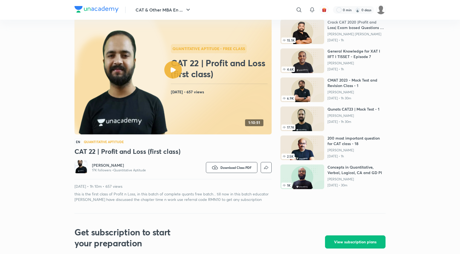
click at [178, 73] on div at bounding box center [173, 70] width 18 height 18
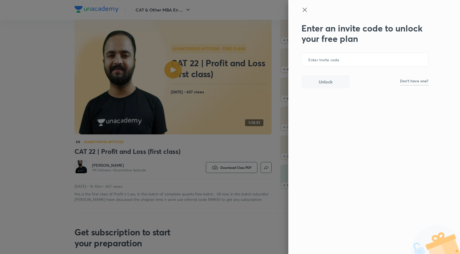
click at [306, 9] on icon at bounding box center [305, 10] width 4 height 4
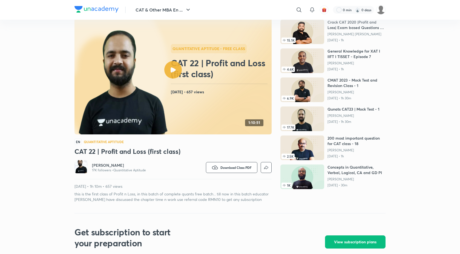
click at [173, 73] on div at bounding box center [173, 70] width 18 height 18
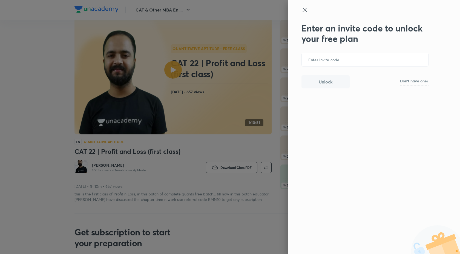
click at [173, 73] on div at bounding box center [230, 127] width 460 height 254
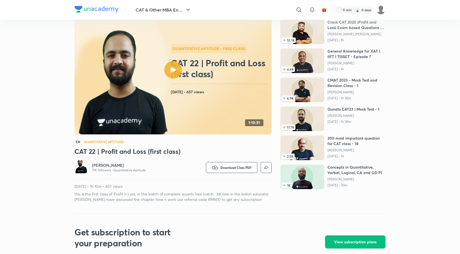
click at [173, 73] on div at bounding box center [173, 70] width 18 height 18
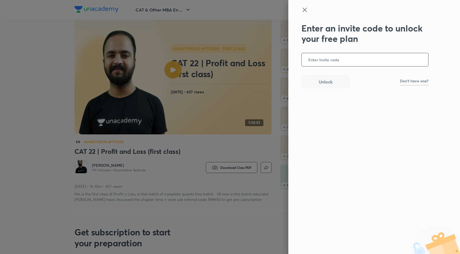
click at [307, 14] on div at bounding box center [365, 15] width 127 height 16
click at [307, 10] on icon at bounding box center [305, 10] width 7 height 7
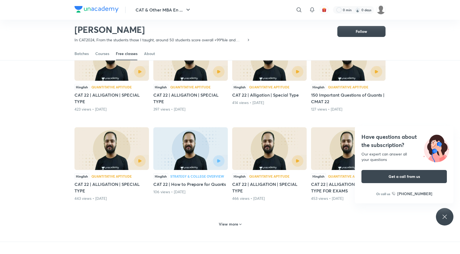
click at [231, 222] on h6 "View more" at bounding box center [228, 224] width 19 height 5
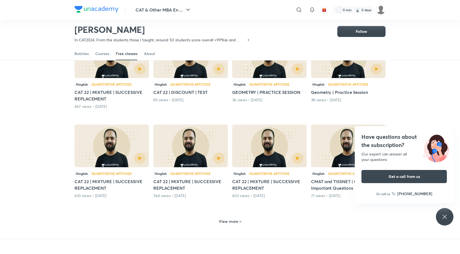
scroll to position [14014, 0]
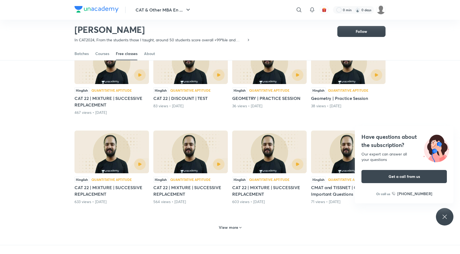
click at [235, 225] on h6 "View more" at bounding box center [228, 227] width 19 height 5
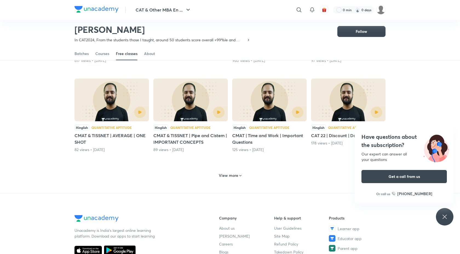
scroll to position [14351, 0]
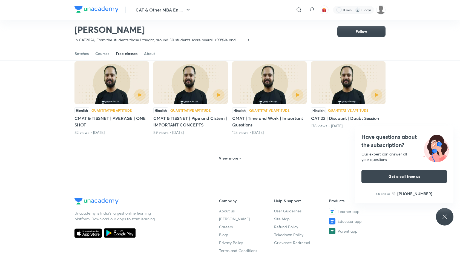
click at [233, 156] on h6 "View more" at bounding box center [228, 158] width 19 height 5
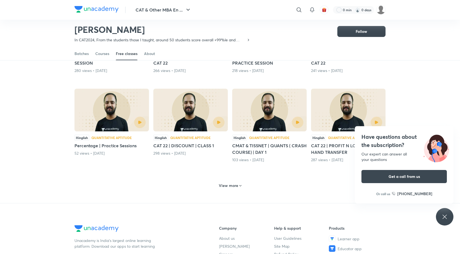
scroll to position [14595, 0]
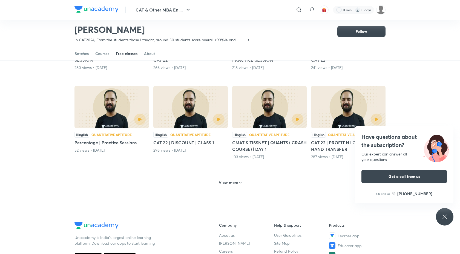
click at [230, 180] on h6 "View more" at bounding box center [228, 182] width 19 height 5
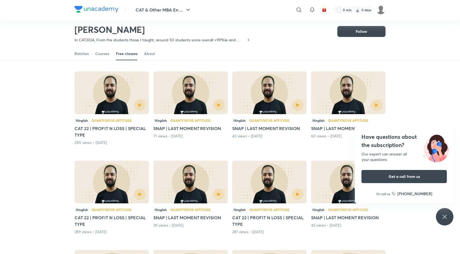
scroll to position [14700, 0]
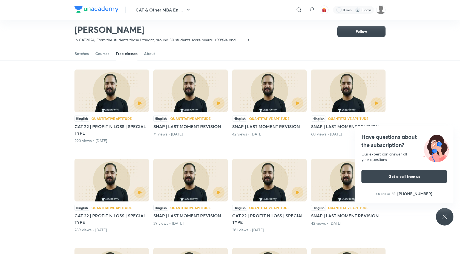
click at [140, 101] on icon "button" at bounding box center [140, 103] width 4 height 4
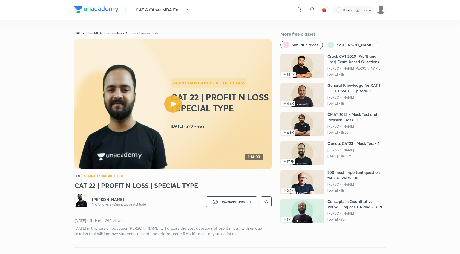
click at [172, 103] on icon at bounding box center [173, 104] width 5 height 5
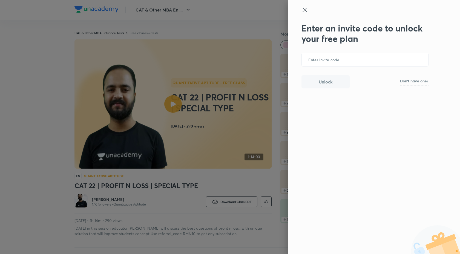
click at [305, 10] on icon at bounding box center [305, 10] width 7 height 7
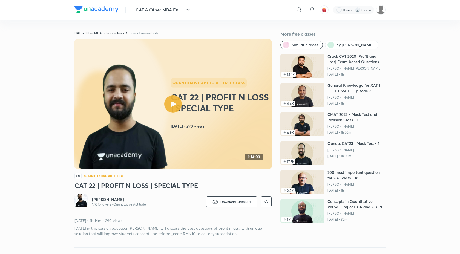
click at [187, 96] on h2 "CAT 22 | PROFIT N LOSS | SPECIAL TYPE" at bounding box center [220, 103] width 99 height 22
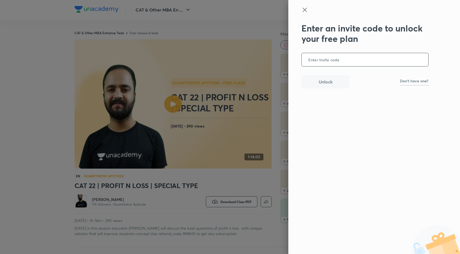
click at [426, 83] on p "Don't have one?" at bounding box center [414, 81] width 28 height 4
click at [389, 61] on input "text" at bounding box center [365, 59] width 127 height 13
type input "UNACADEMY"
click at [343, 80] on button "Unlock" at bounding box center [326, 81] width 48 height 13
